Goal: Task Accomplishment & Management: Complete application form

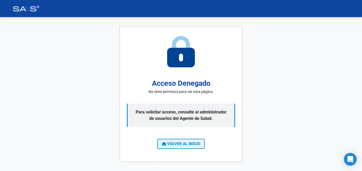
click at [195, 141] on button "VOLVER AL INICIO" at bounding box center [180, 144] width 47 height 10
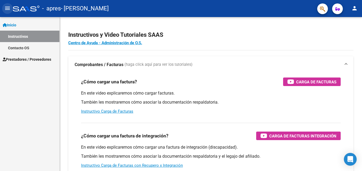
click at [11, 7] on button "menu" at bounding box center [7, 8] width 11 height 11
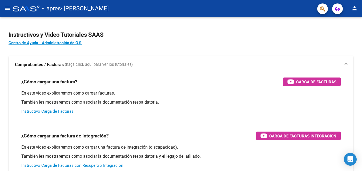
click at [9, 9] on mat-icon "menu" at bounding box center [7, 8] width 6 height 6
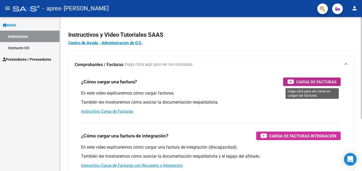
click at [314, 79] on span "Carga de Facturas" at bounding box center [316, 82] width 40 height 7
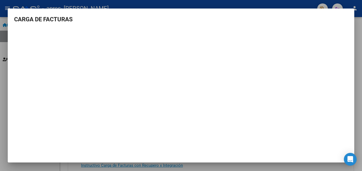
click at [1, 69] on div at bounding box center [181, 85] width 362 height 171
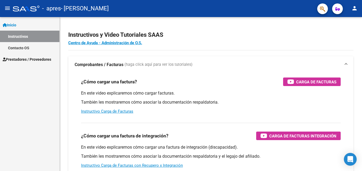
click at [27, 57] on span "Prestadores / Proveedores" at bounding box center [27, 59] width 48 height 6
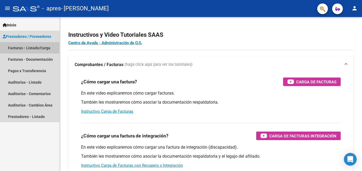
click at [34, 46] on link "Facturas - Listado/Carga" at bounding box center [29, 47] width 59 height 11
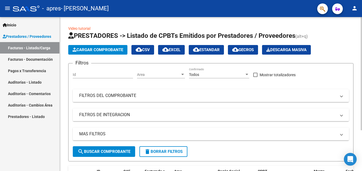
scroll to position [56, 0]
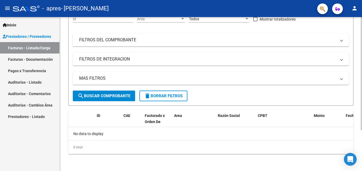
click at [361, 156] on div at bounding box center [360, 94] width 1 height 154
click at [356, 9] on mat-icon "person" at bounding box center [354, 8] width 6 height 6
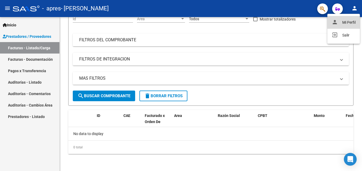
click at [346, 22] on button "person Mi Perfil" at bounding box center [343, 22] width 32 height 13
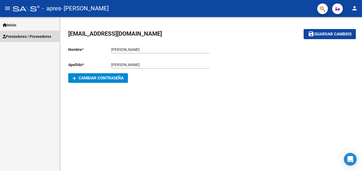
click at [35, 36] on span "Prestadores / Proveedores" at bounding box center [27, 37] width 48 height 6
click at [22, 34] on span "Prestadores / Proveedores" at bounding box center [27, 37] width 48 height 6
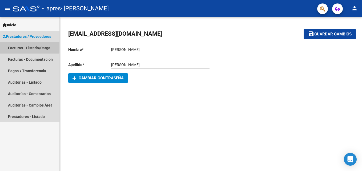
click at [23, 45] on link "Facturas - Listado/Carga" at bounding box center [29, 47] width 59 height 11
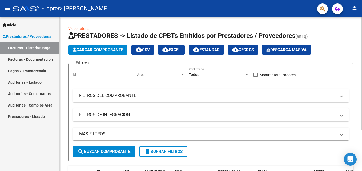
click at [85, 47] on span "Cargar Comprobante" at bounding box center [97, 49] width 51 height 5
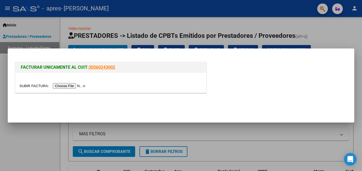
click at [105, 68] on link "30560243002" at bounding box center [102, 67] width 26 height 5
click at [28, 135] on div at bounding box center [181, 85] width 362 height 171
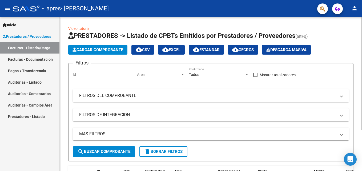
click at [153, 92] on mat-expansion-panel-header "FILTROS DEL COMPROBANTE" at bounding box center [211, 95] width 276 height 13
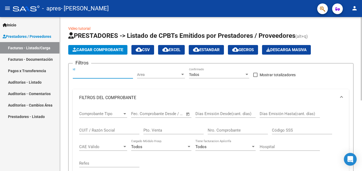
click at [124, 76] on input "Id" at bounding box center [103, 74] width 60 height 5
type input "2"
click at [158, 75] on span "Area" at bounding box center [158, 74] width 43 height 5
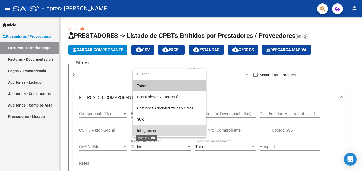
click at [154, 131] on span "Integración" at bounding box center [146, 130] width 19 height 4
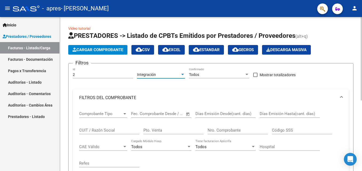
click at [213, 74] on div "Todos" at bounding box center [216, 74] width 55 height 5
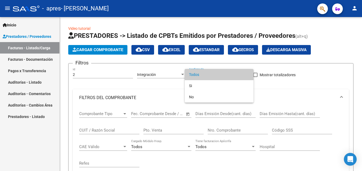
click at [267, 91] on div at bounding box center [181, 85] width 362 height 171
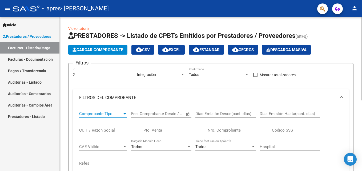
click at [117, 113] on span "Comprobante Tipo" at bounding box center [100, 113] width 43 height 5
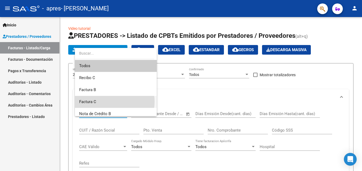
click at [113, 102] on span "Factura C" at bounding box center [115, 102] width 73 height 12
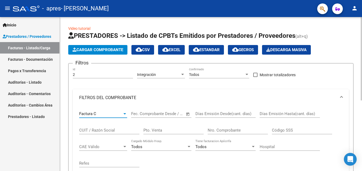
click at [148, 115] on input "text" at bounding box center [142, 113] width 22 height 5
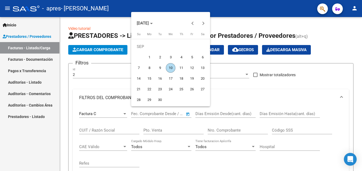
click at [172, 67] on span "10" at bounding box center [171, 68] width 10 height 10
click at [181, 128] on div at bounding box center [181, 85] width 362 height 171
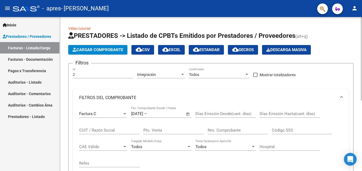
click at [153, 114] on div "[DATE] [DATE] – Fecha fin" at bounding box center [158, 113] width 54 height 5
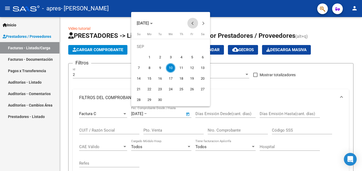
click at [192, 23] on button "Previous month" at bounding box center [192, 23] width 11 height 11
click at [189, 48] on span "1" at bounding box center [192, 47] width 10 height 10
type input "[DATE]"
click at [215, 83] on div at bounding box center [181, 85] width 362 height 171
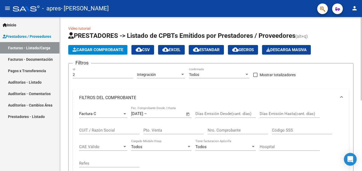
click at [159, 109] on div "[DATE] [DATE] – Fecha fin Fec. Comprobante Desde / Hasta" at bounding box center [158, 111] width 54 height 11
click at [185, 114] on span "Open calendar" at bounding box center [187, 114] width 13 height 13
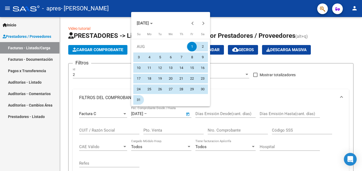
click at [139, 102] on span "31" at bounding box center [139, 100] width 10 height 10
type input "[DATE]"
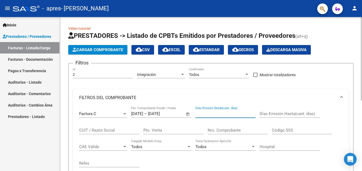
click at [240, 116] on input "Días Emisión Desde(cant. días)" at bounding box center [225, 113] width 60 height 5
click at [234, 112] on input "Días Emisión Desde(cant. días)" at bounding box center [225, 113] width 60 height 5
click at [248, 107] on div "Días Emisión Desde(cant. días)" at bounding box center [225, 111] width 60 height 11
type input "31"
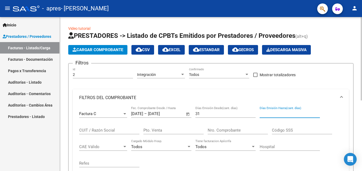
click at [287, 114] on input "Días Emisión Hasta(cant. días)" at bounding box center [289, 113] width 60 height 5
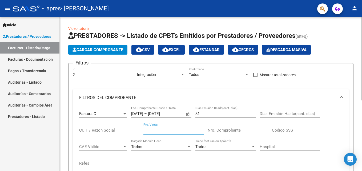
click at [159, 130] on input "Pto. Venta" at bounding box center [173, 130] width 60 height 5
click at [116, 129] on input "CUIT / Razón Social" at bounding box center [109, 130] width 60 height 5
type input "0"
type input "27264751425"
click at [178, 129] on input "Pto. Venta" at bounding box center [173, 130] width 60 height 5
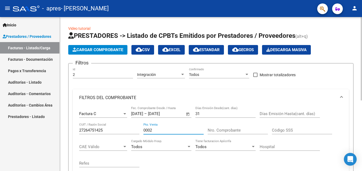
type input "0002"
click at [234, 129] on input "Nro. Comprobante" at bounding box center [237, 130] width 60 height 5
type input "00000634"
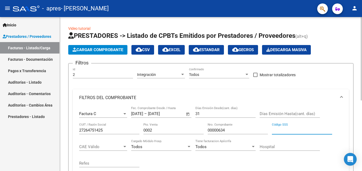
click at [286, 130] on input "Código SSS" at bounding box center [302, 130] width 60 height 5
click at [128, 147] on app-drop-down-list "CAE Válido CAE Válido" at bounding box center [105, 147] width 52 height 17
click at [124, 147] on div at bounding box center [124, 146] width 3 height 1
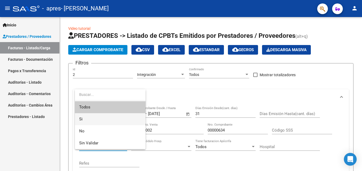
click at [114, 120] on span "Si" at bounding box center [110, 119] width 62 height 12
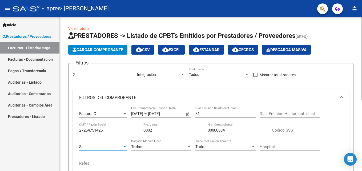
click at [155, 148] on div "Todos" at bounding box center [158, 146] width 55 height 5
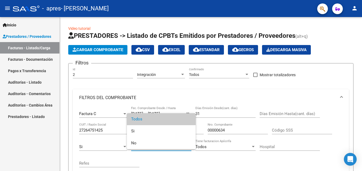
click at [121, 146] on div at bounding box center [181, 85] width 362 height 171
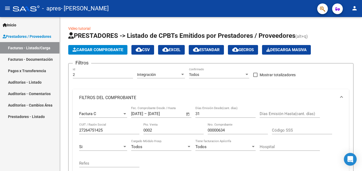
click at [32, 62] on link "Facturas - Documentación" at bounding box center [29, 59] width 59 height 11
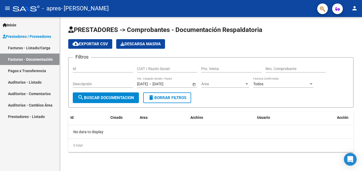
click at [107, 66] on div "Id" at bounding box center [103, 67] width 60 height 11
click at [40, 47] on link "Facturas - Listado/Carga" at bounding box center [29, 47] width 59 height 11
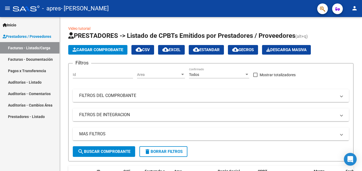
drag, startPoint x: 360, startPoint y: 157, endPoint x: 362, endPoint y: 154, distance: 3.7
click at [361, 154] on html "menu - apres - [PERSON_NAME] person Inicio Instructivos Contacto OS Prestadores…" at bounding box center [181, 85] width 362 height 171
